Goal: Task Accomplishment & Management: Use online tool/utility

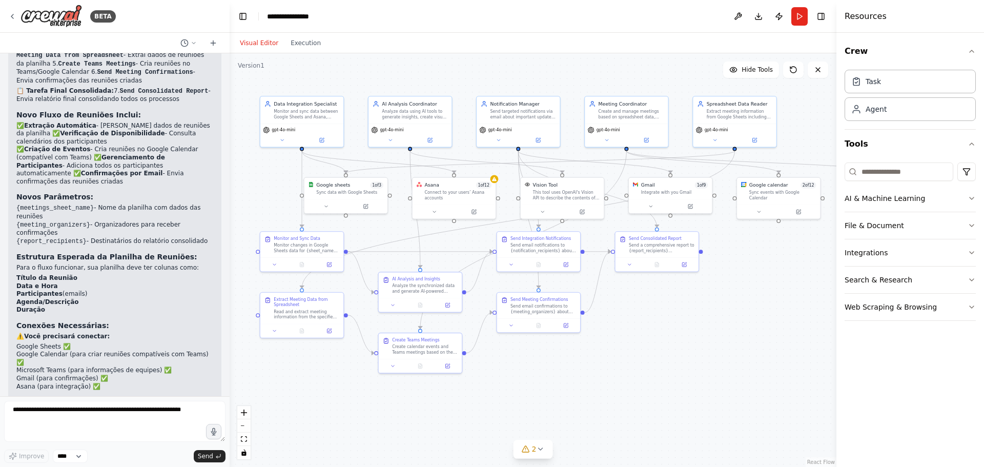
drag, startPoint x: 734, startPoint y: 346, endPoint x: 722, endPoint y: 339, distance: 14.1
click at [722, 339] on div ".deletable-edge-delete-btn { width: 20px; height: 20px; border: 0px solid #ffff…" at bounding box center [533, 259] width 607 height 413
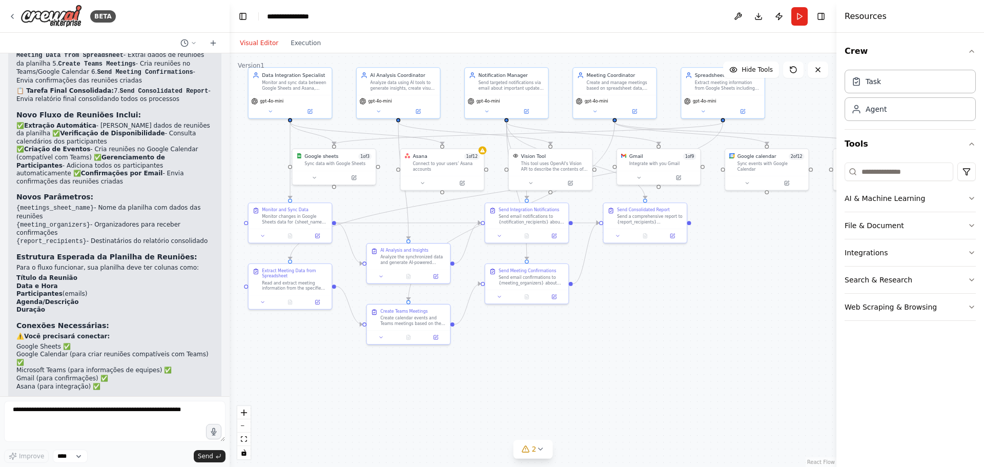
drag, startPoint x: 370, startPoint y: 430, endPoint x: 376, endPoint y: 407, distance: 24.2
click at [376, 407] on div ".deletable-edge-delete-btn { width: 20px; height: 20px; border: 0px solid #ffff…" at bounding box center [533, 259] width 607 height 413
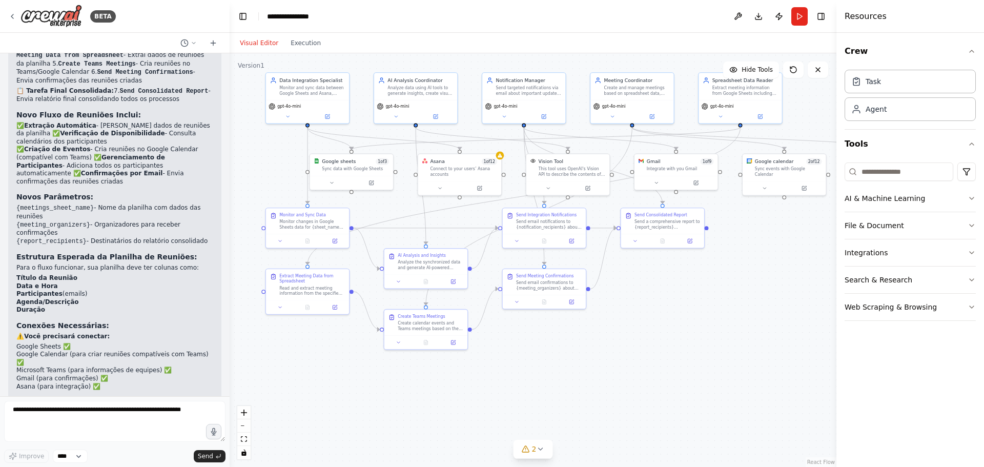
click at [395, 400] on div ".deletable-edge-delete-btn { width: 20px; height: 20px; border: 0px solid #ffff…" at bounding box center [533, 259] width 607 height 413
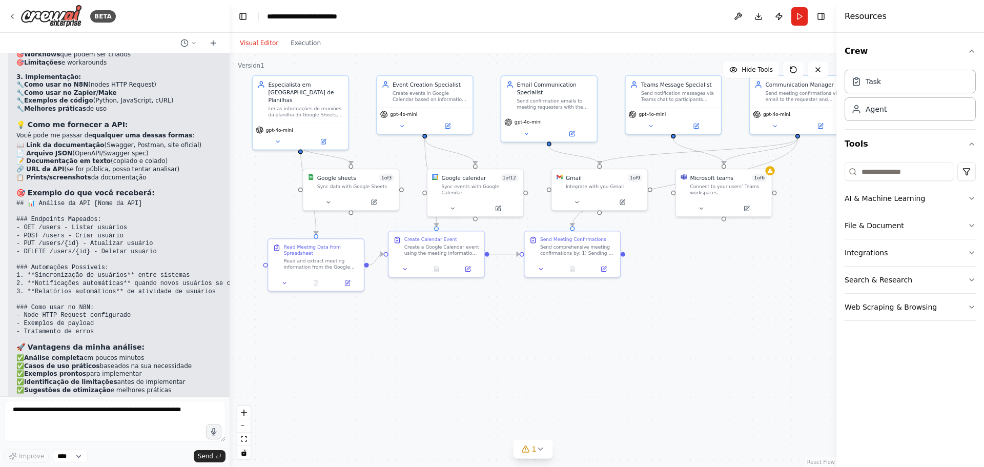
drag, startPoint x: 599, startPoint y: 378, endPoint x: 616, endPoint y: 356, distance: 28.2
click at [616, 356] on div ".deletable-edge-delete-btn { width: 20px; height: 20px; border: 0px solid #ffff…" at bounding box center [533, 259] width 607 height 413
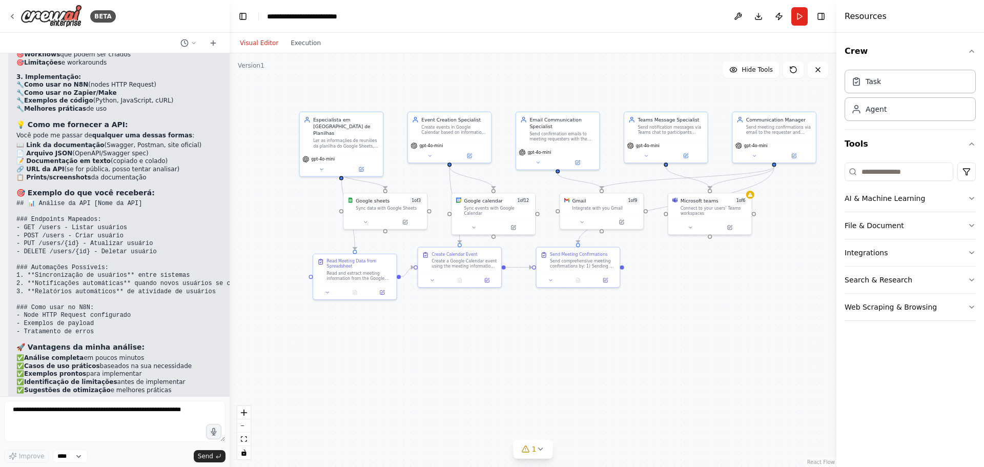
drag, startPoint x: 650, startPoint y: 326, endPoint x: 637, endPoint y: 366, distance: 41.5
click at [637, 366] on div ".deletable-edge-delete-btn { width: 20px; height: 20px; border: 0px solid #ffff…" at bounding box center [533, 259] width 607 height 413
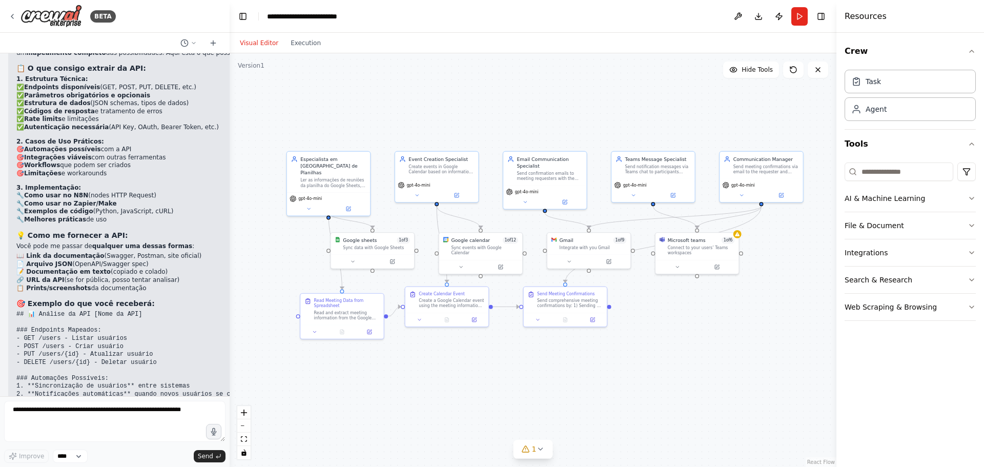
scroll to position [3762, 0]
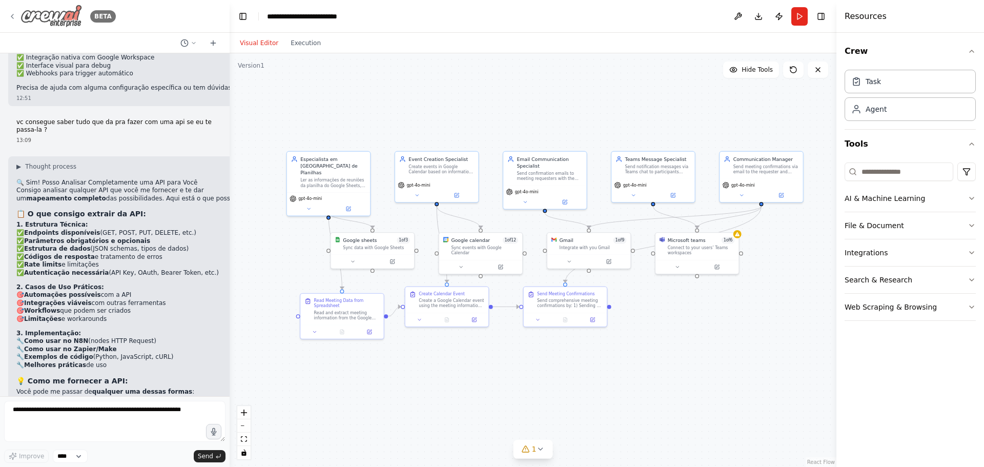
click at [31, 15] on img at bounding box center [50, 16] width 61 height 23
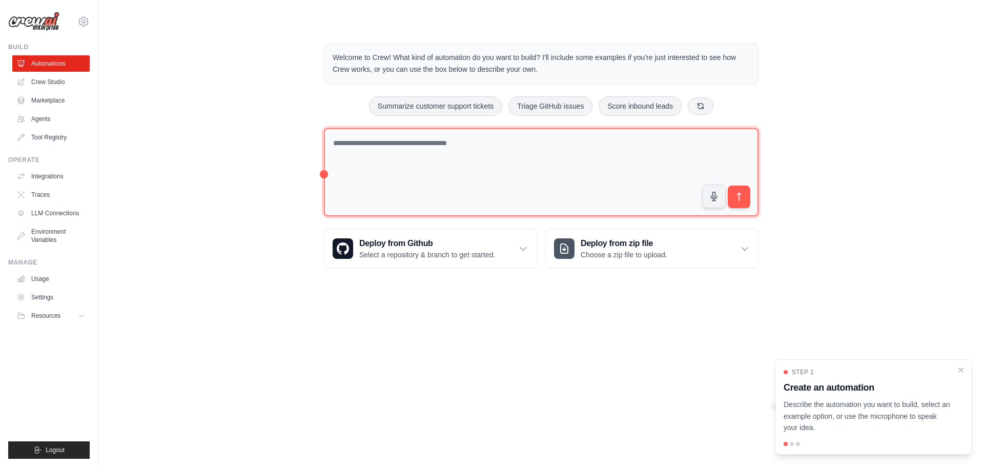
click at [422, 164] on textarea at bounding box center [541, 172] width 434 height 89
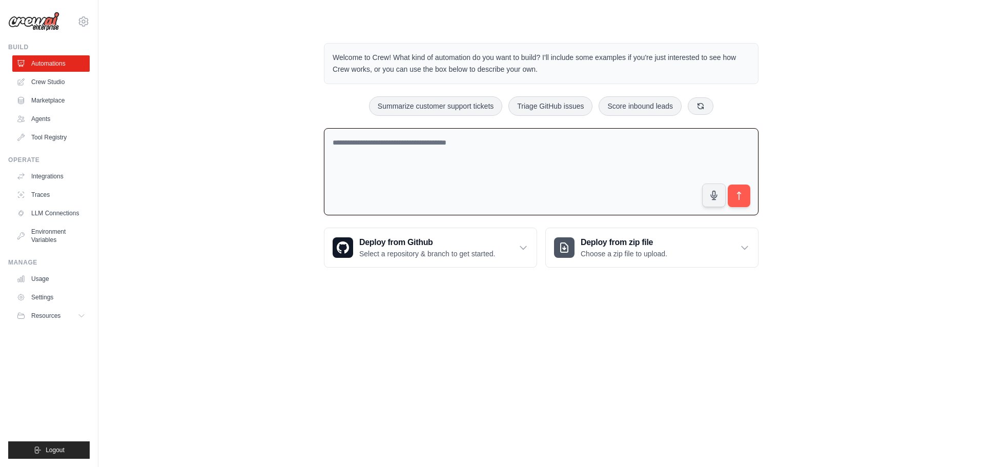
click at [523, 183] on textarea at bounding box center [541, 172] width 434 height 88
type textarea "*"
type textarea "**********"
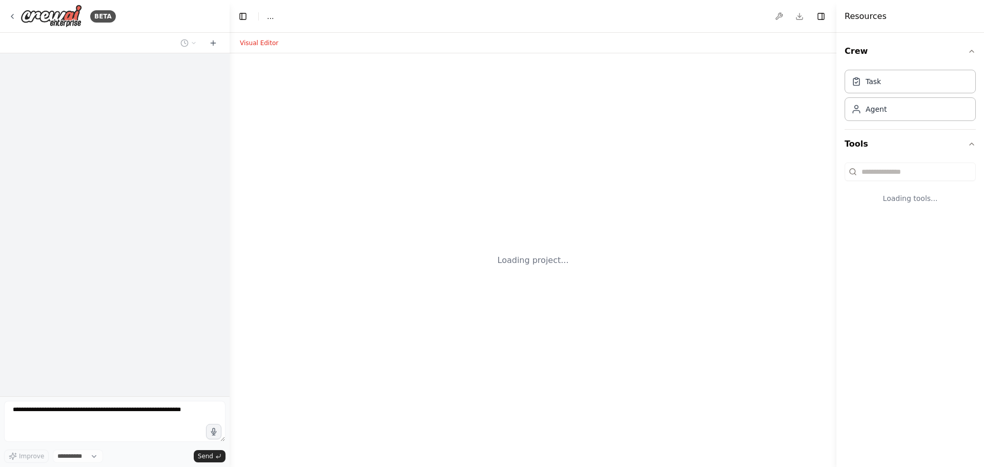
select select "****"
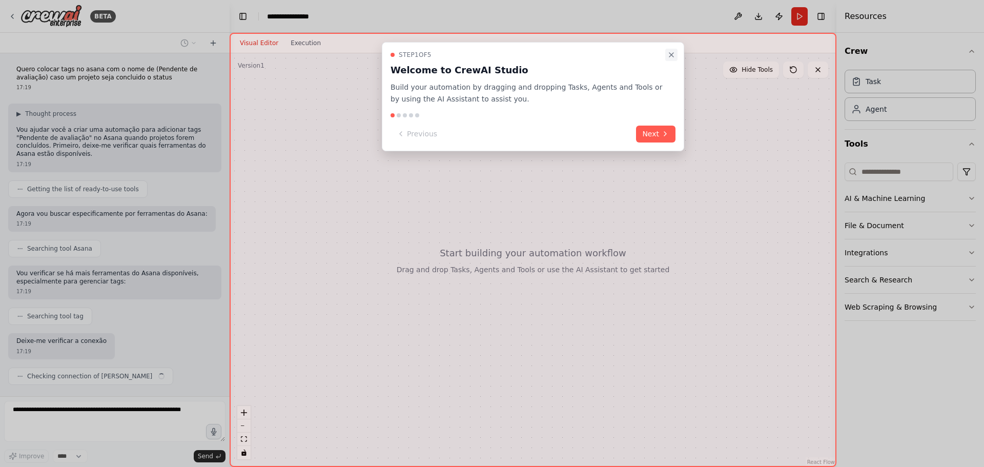
scroll to position [23, 0]
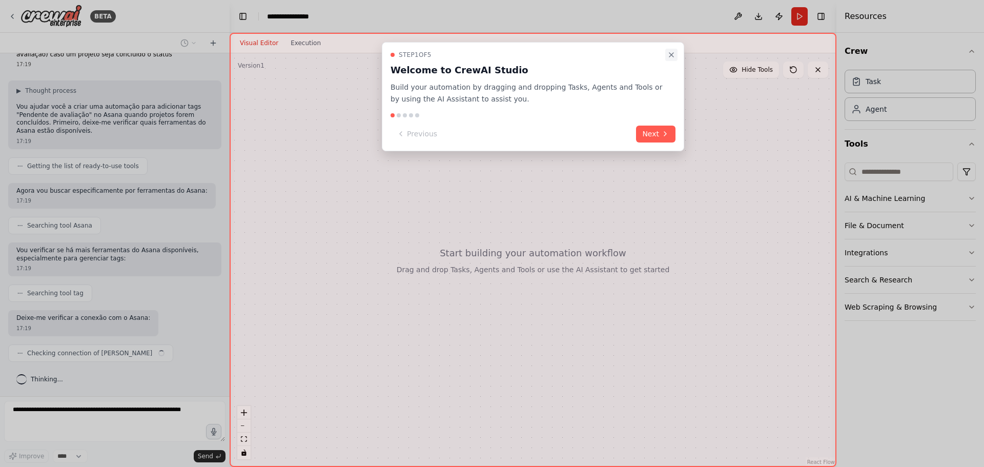
click at [674, 52] on icon "Close walkthrough" at bounding box center [671, 55] width 8 height 8
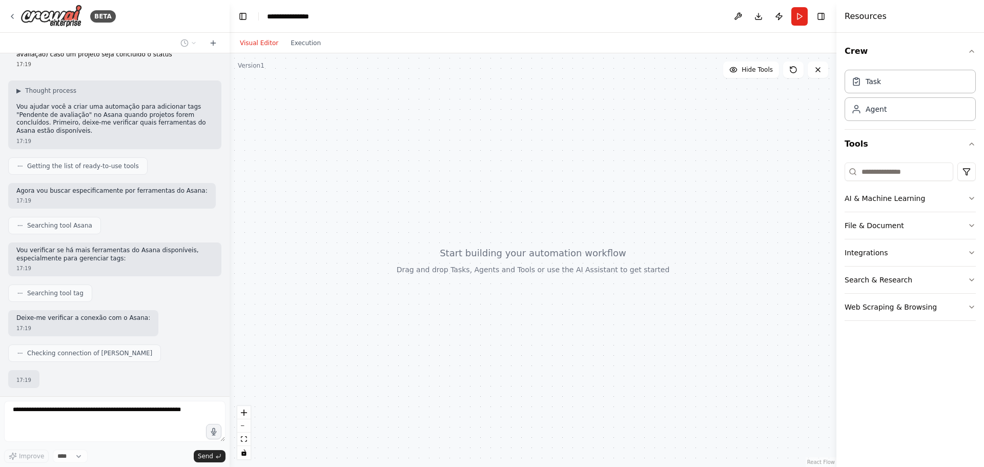
scroll to position [83, 0]
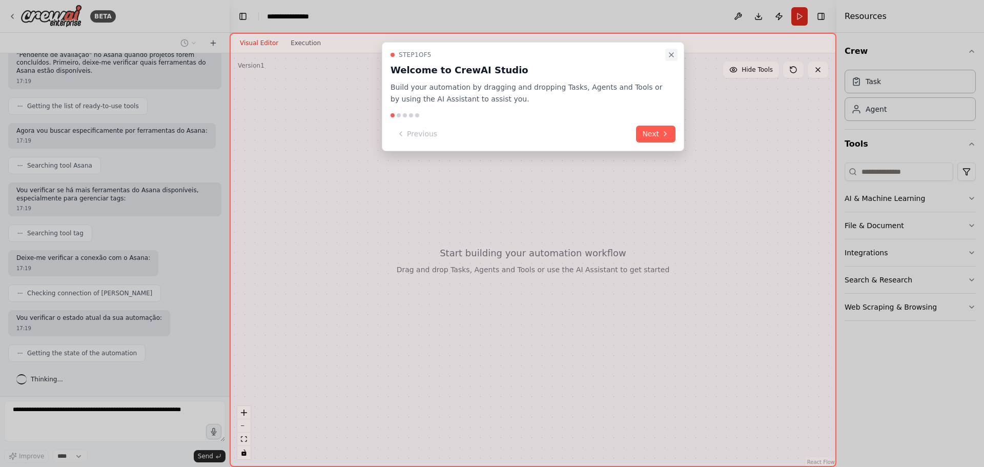
click at [670, 56] on icon "Close walkthrough" at bounding box center [671, 55] width 4 height 4
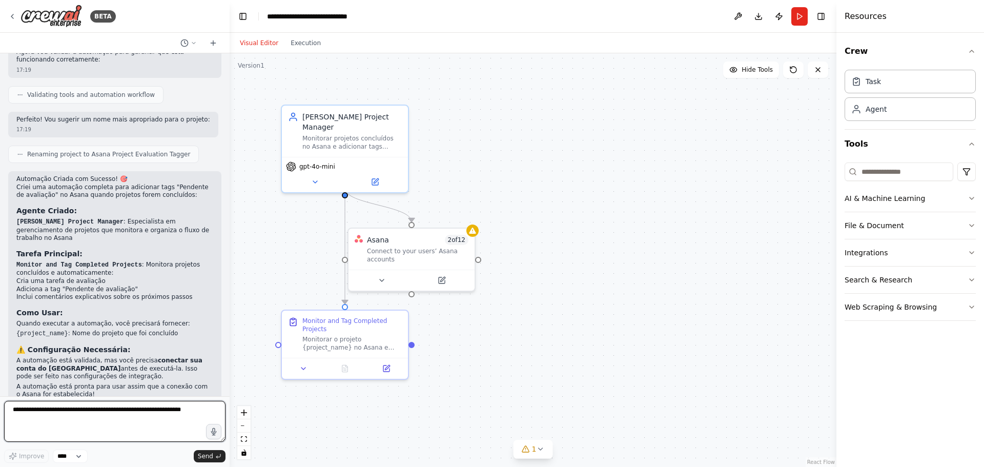
scroll to position [576, 0]
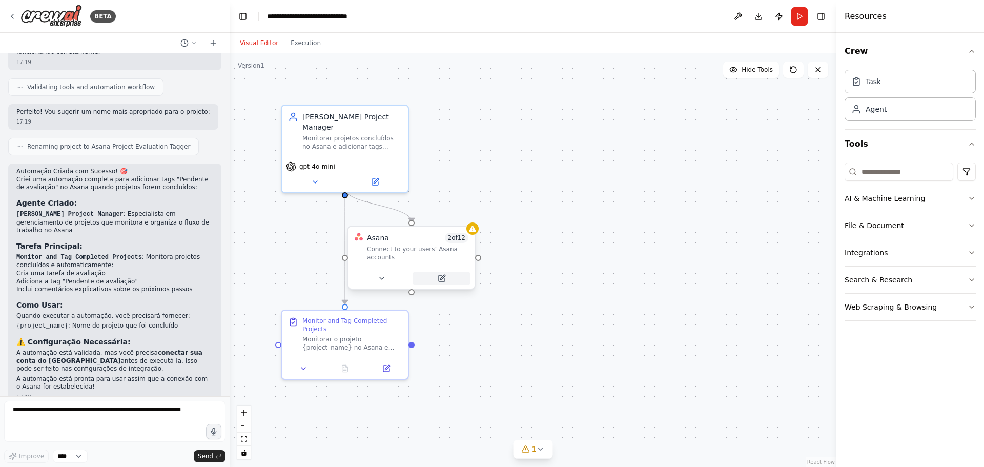
click at [448, 274] on button at bounding box center [441, 278] width 58 height 12
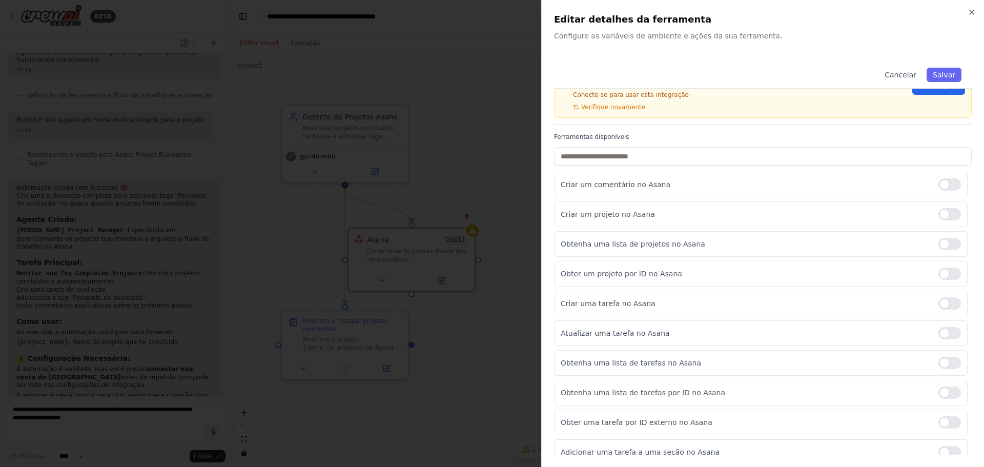
scroll to position [0, 0]
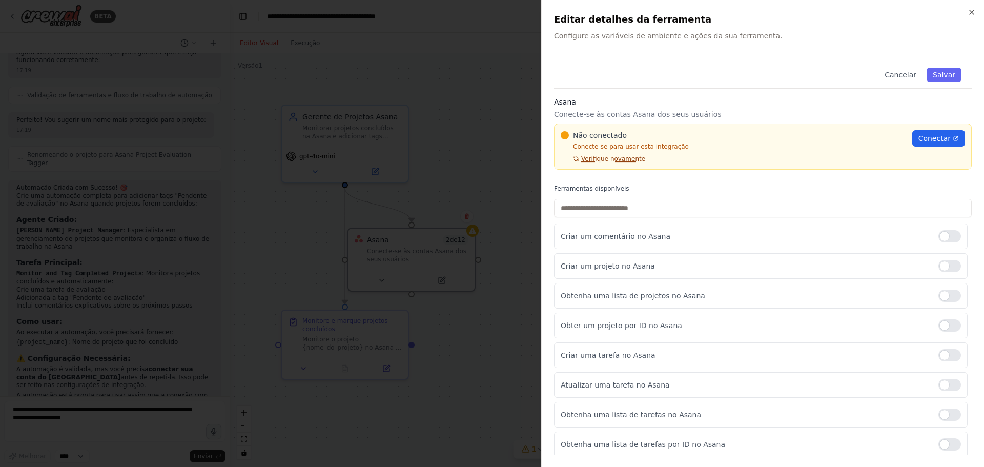
click at [614, 156] on font "Verifique novamente" at bounding box center [613, 158] width 64 height 7
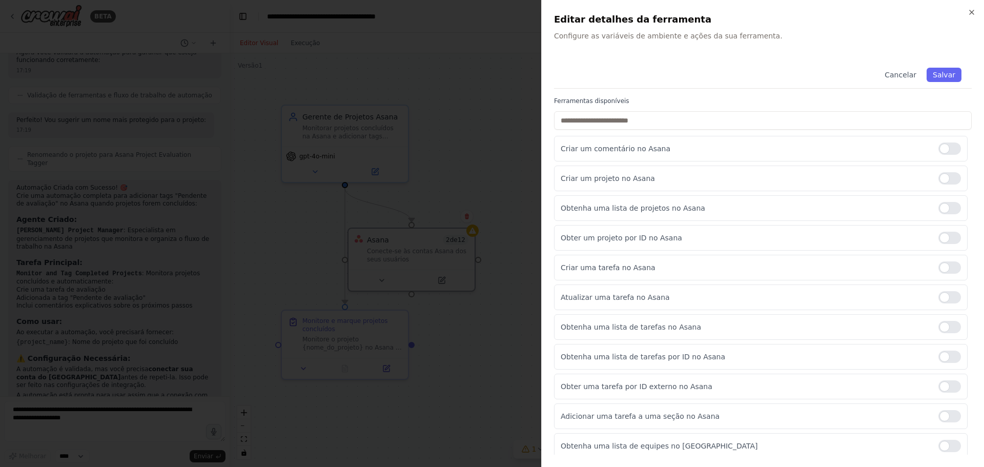
scroll to position [121, 0]
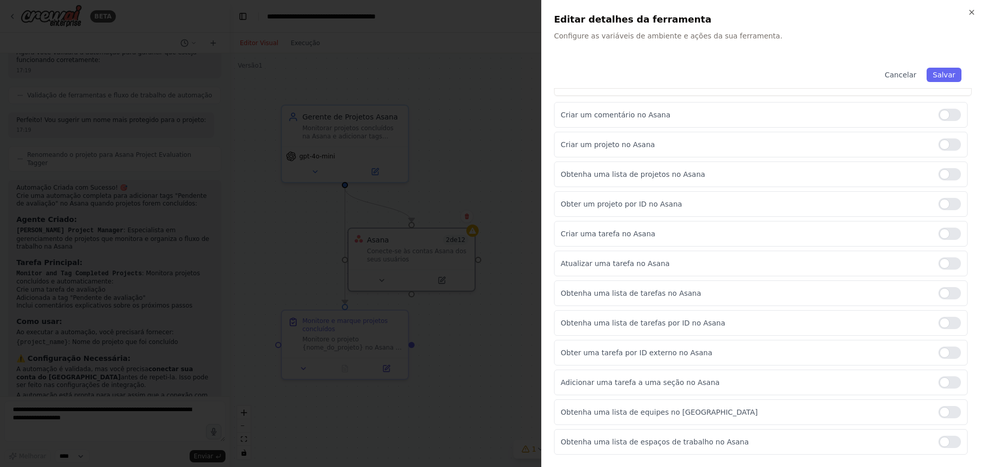
click at [496, 165] on div at bounding box center [492, 233] width 984 height 467
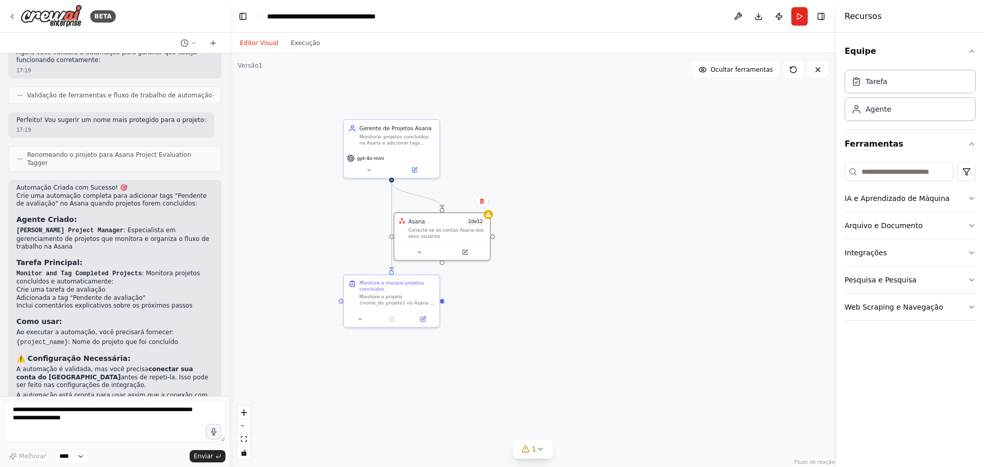
click at [303, 178] on div ".deletable-edge-delete-btn { width: 20px; height: 20px; border: 0px solid #ffff…" at bounding box center [533, 259] width 607 height 413
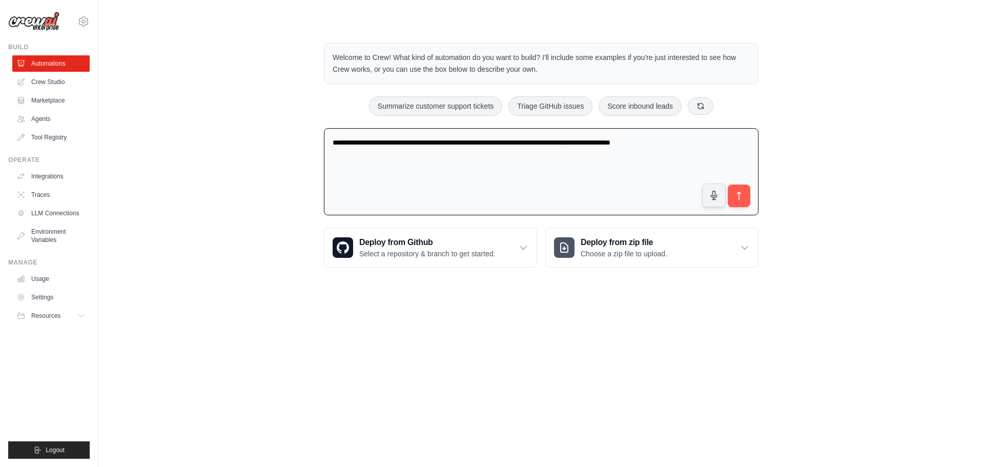
click at [393, 178] on textarea "**********" at bounding box center [541, 172] width 434 height 88
click at [584, 145] on textarea "**********" at bounding box center [541, 172] width 434 height 88
type textarea "**********"
click at [738, 194] on icon "submit" at bounding box center [739, 196] width 11 height 11
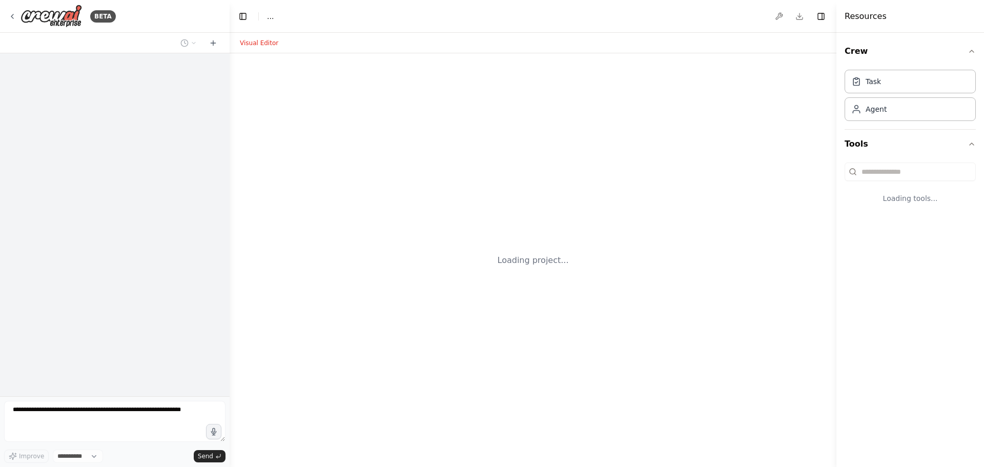
select select "****"
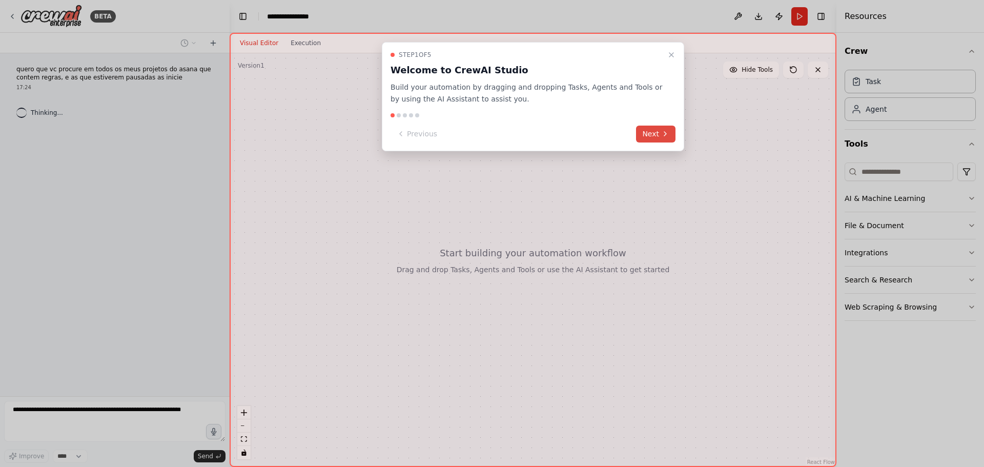
click at [662, 131] on icon at bounding box center [665, 134] width 8 height 8
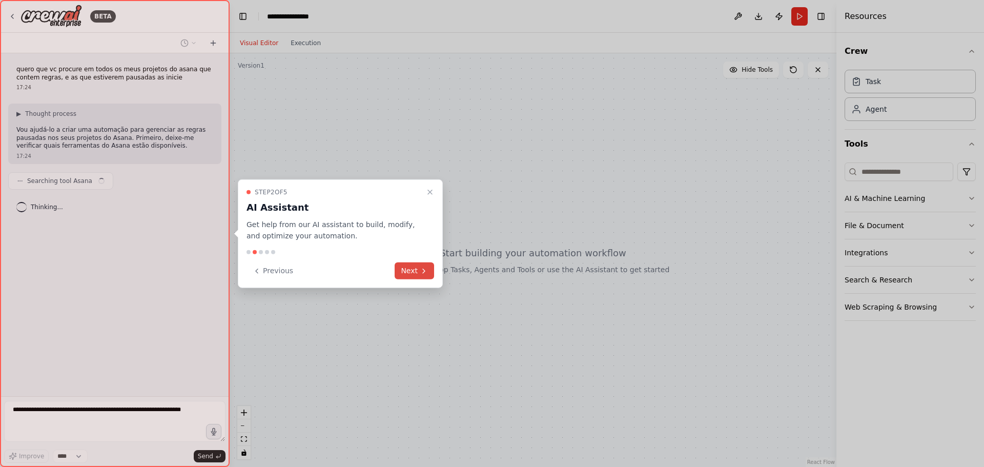
click at [421, 273] on icon at bounding box center [424, 270] width 8 height 8
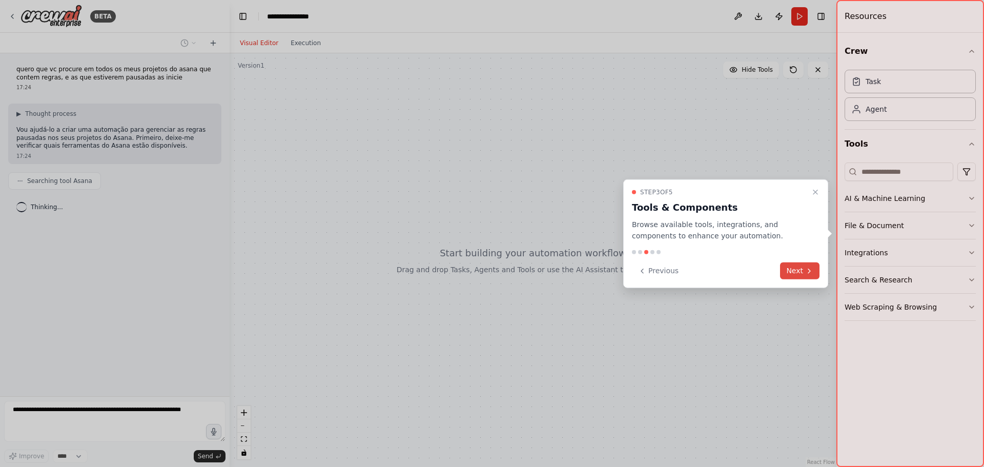
click at [783, 272] on button "Next" at bounding box center [799, 270] width 39 height 17
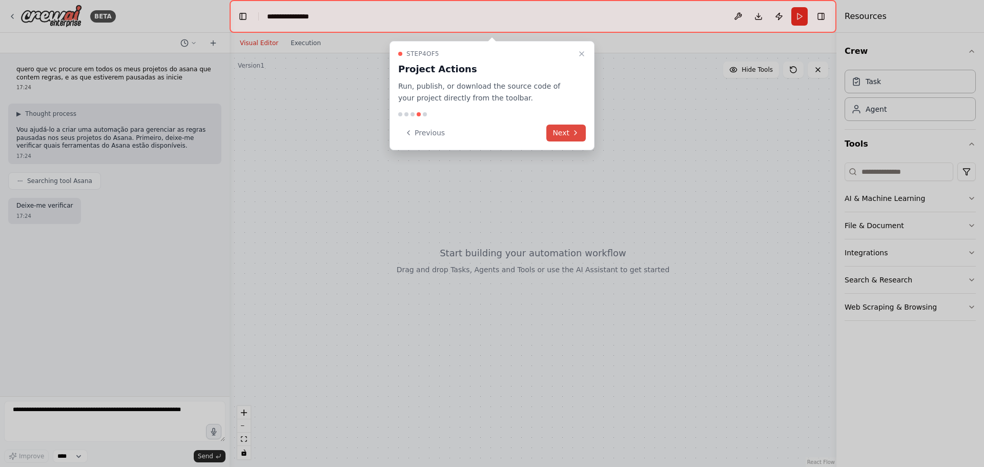
click at [564, 135] on button "Next" at bounding box center [565, 133] width 39 height 17
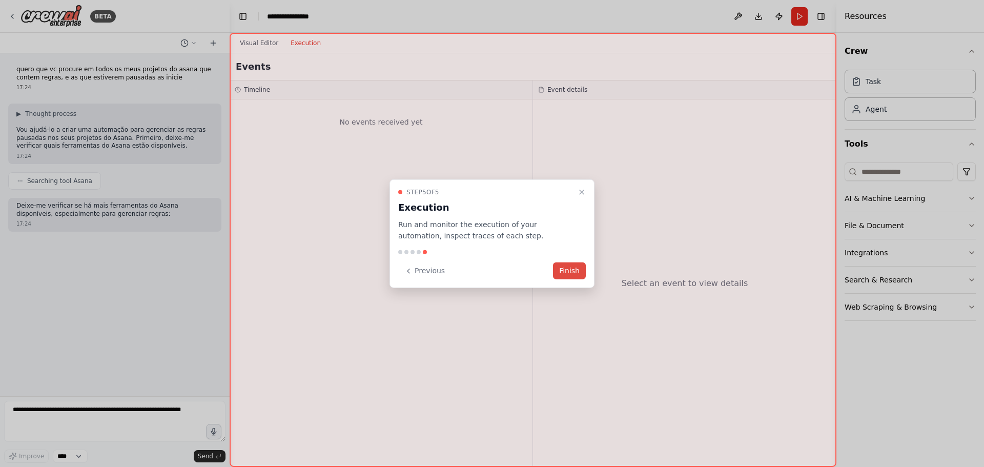
click at [572, 271] on button "Finish" at bounding box center [569, 270] width 33 height 17
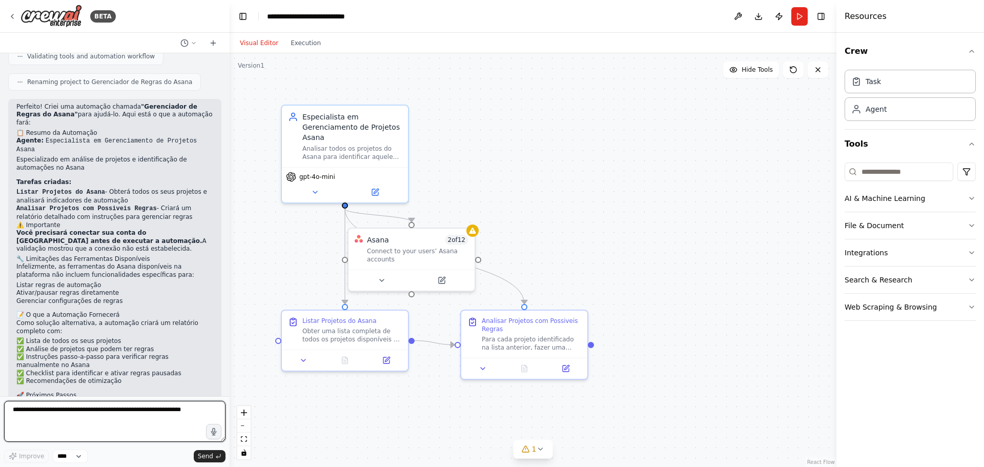
scroll to position [634, 0]
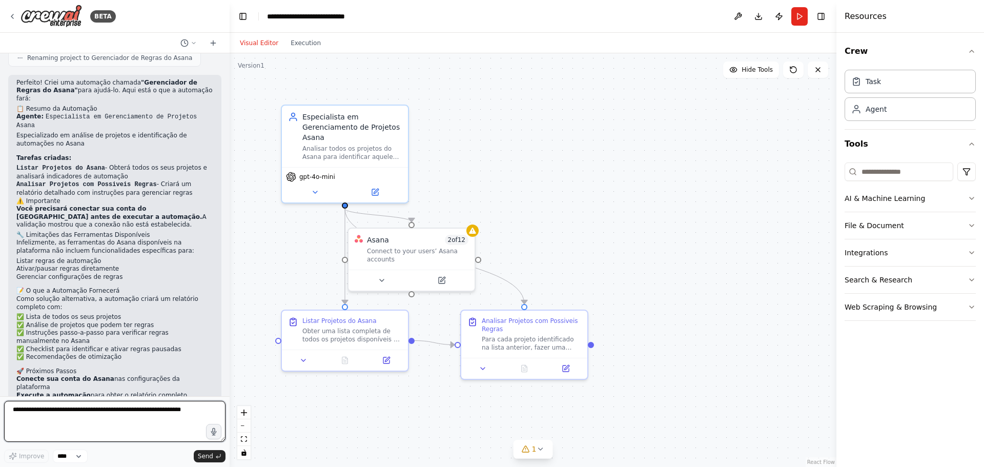
click at [97, 423] on textarea at bounding box center [114, 421] width 221 height 41
drag, startPoint x: 122, startPoint y: 414, endPoint x: 36, endPoint y: 411, distance: 86.1
click at [36, 411] on textarea at bounding box center [114, 421] width 221 height 41
click at [148, 420] on textarea at bounding box center [114, 421] width 221 height 41
type textarea "**********"
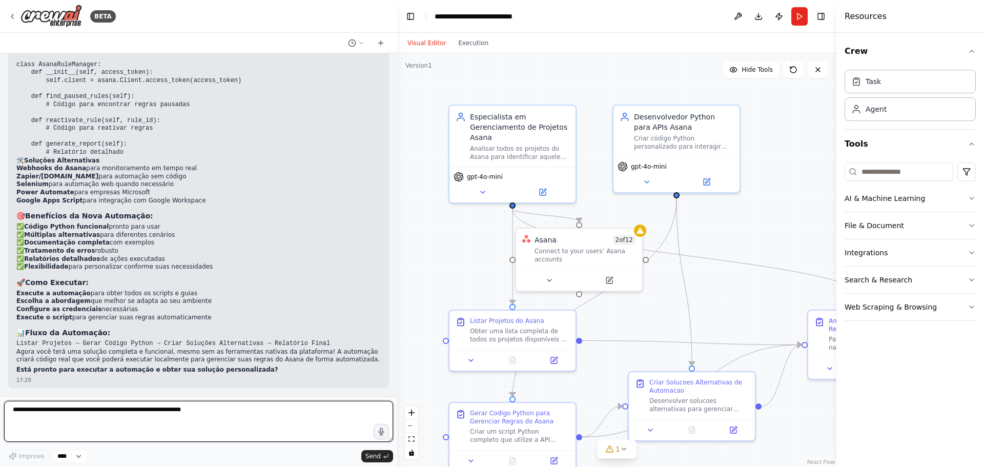
scroll to position [1343, 0]
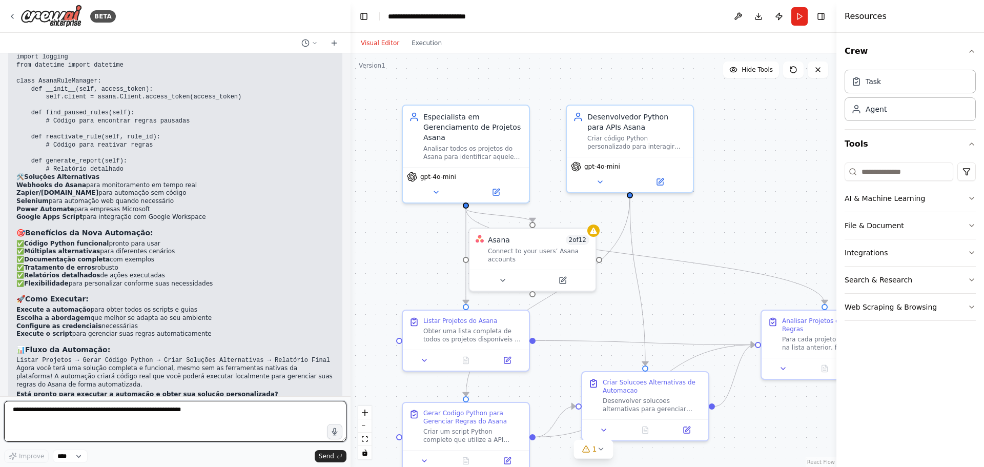
drag, startPoint x: 227, startPoint y: 342, endPoint x: 348, endPoint y: 382, distance: 126.9
click at [348, 382] on div "BETA quero que vc procure em todos os meus projetos do asana que contem regras,…" at bounding box center [492, 233] width 984 height 467
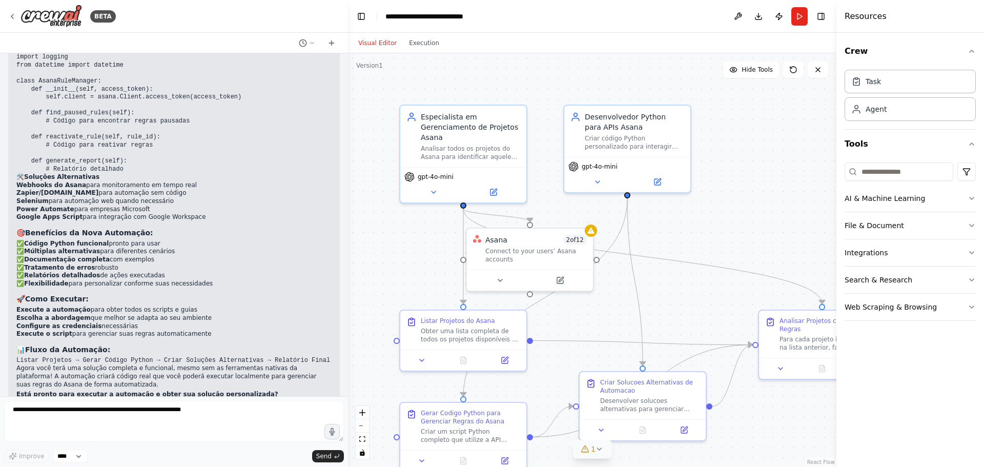
click at [595, 448] on icon at bounding box center [599, 449] width 8 height 8
click at [670, 289] on div ".deletable-edge-delete-btn { width: 20px; height: 20px; border: 0px solid #ffff…" at bounding box center [592, 259] width 488 height 413
click at [545, 257] on div "Connect to your users’ Asana accounts" at bounding box center [535, 253] width 101 height 16
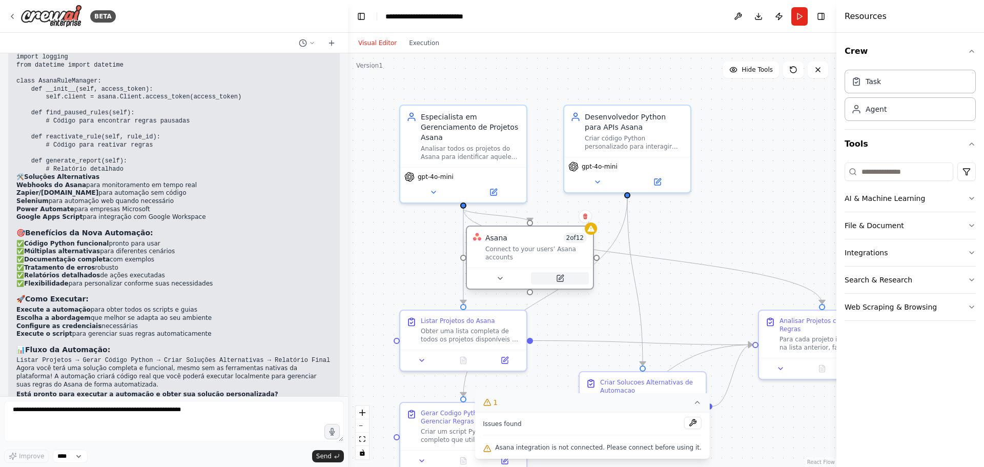
click at [563, 282] on button at bounding box center [560, 278] width 58 height 12
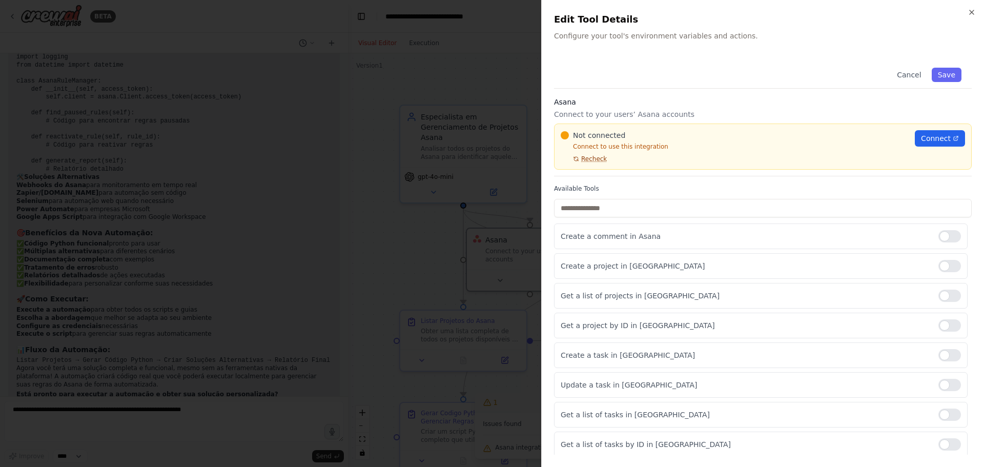
click at [596, 159] on span "Recheck" at bounding box center [594, 159] width 26 height 8
click at [922, 134] on span "Connect" at bounding box center [936, 138] width 30 height 10
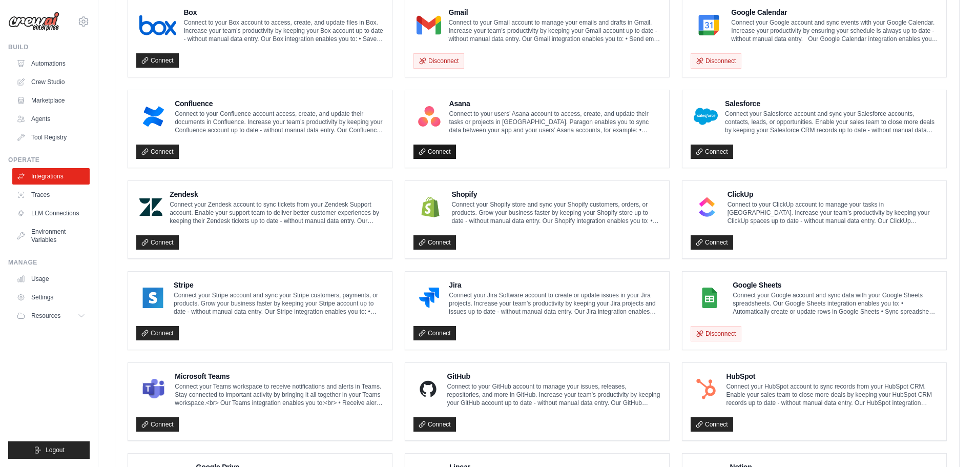
click at [425, 146] on link "Connect" at bounding box center [434, 151] width 43 height 14
